Goal: Navigation & Orientation: Find specific page/section

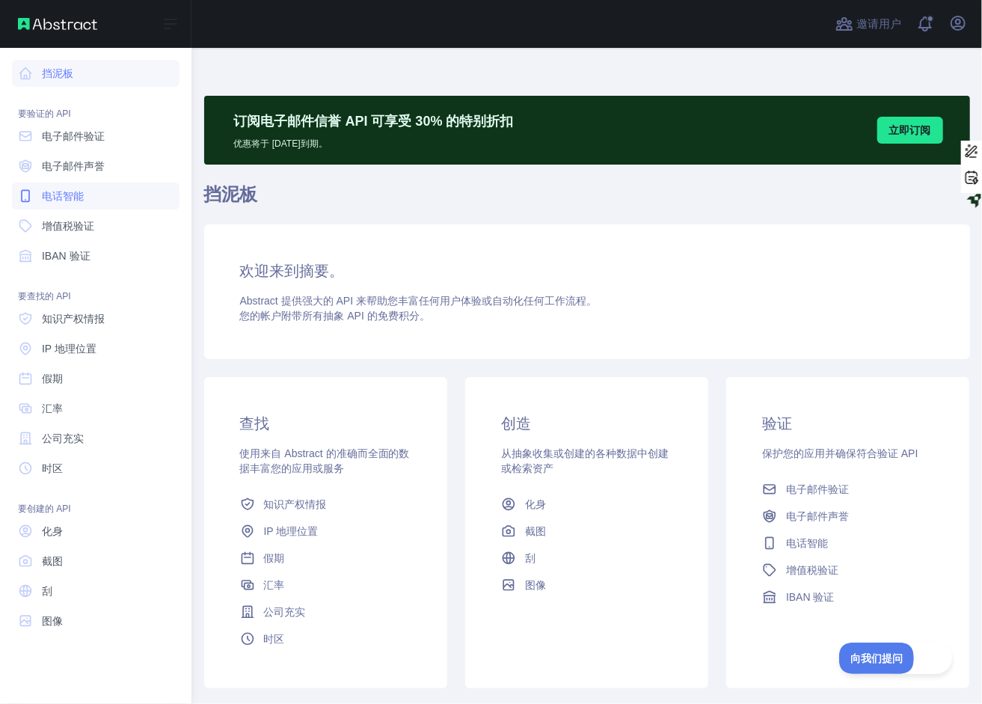
click at [51, 200] on span "电话智能" at bounding box center [63, 195] width 42 height 15
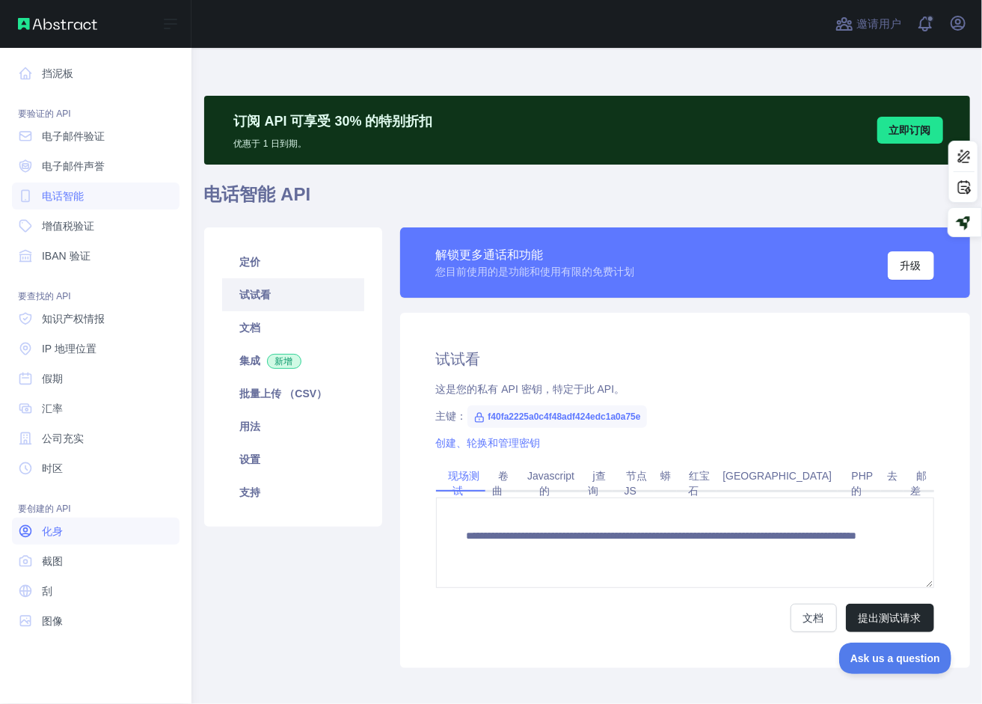
click at [64, 534] on link "化身" at bounding box center [95, 530] width 167 height 27
